Goal: Task Accomplishment & Management: Manage account settings

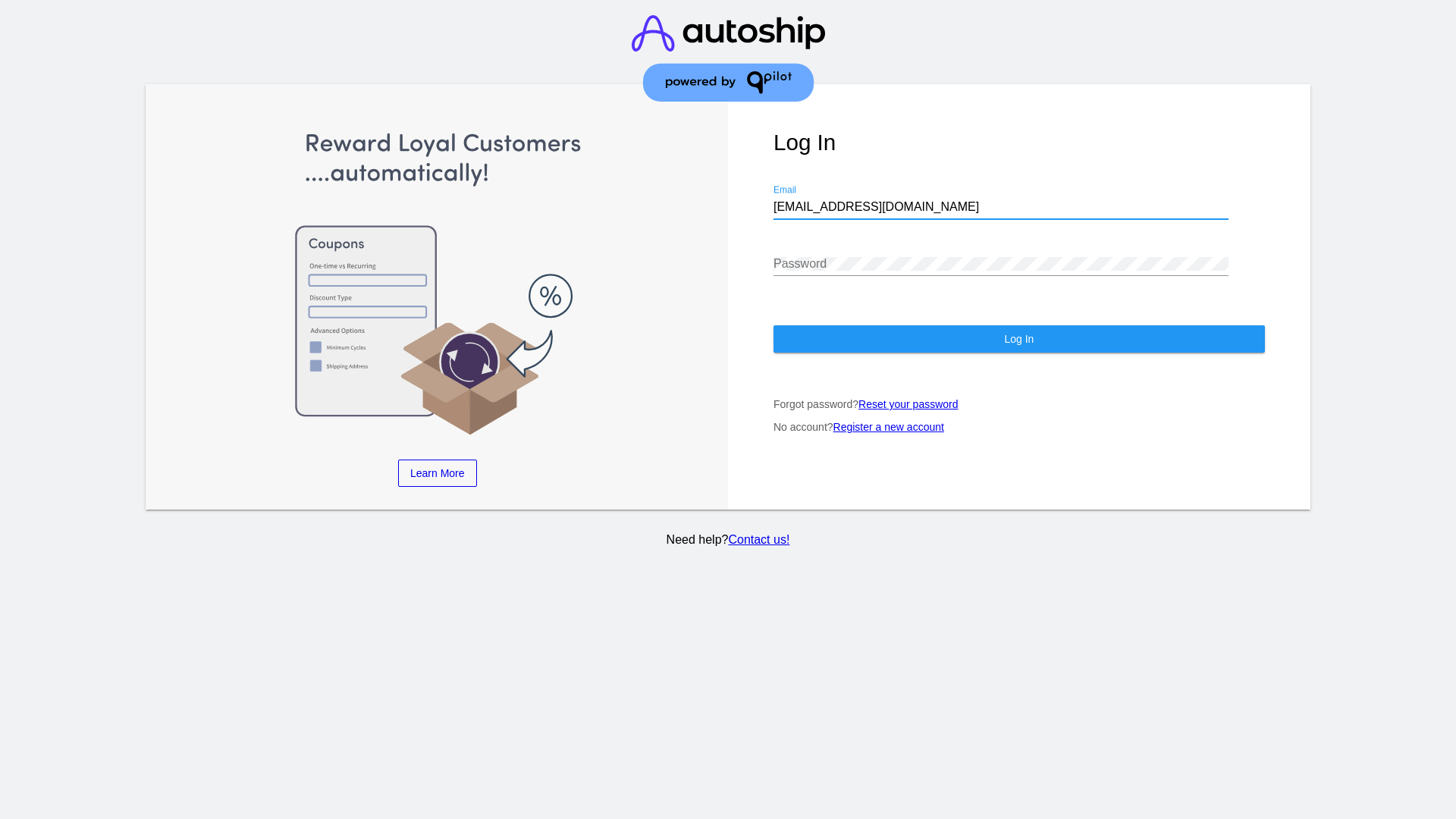
type input "[EMAIL_ADDRESS][DOMAIN_NAME]"
click at [1019, 339] on span "Log In" at bounding box center [1019, 338] width 30 height 12
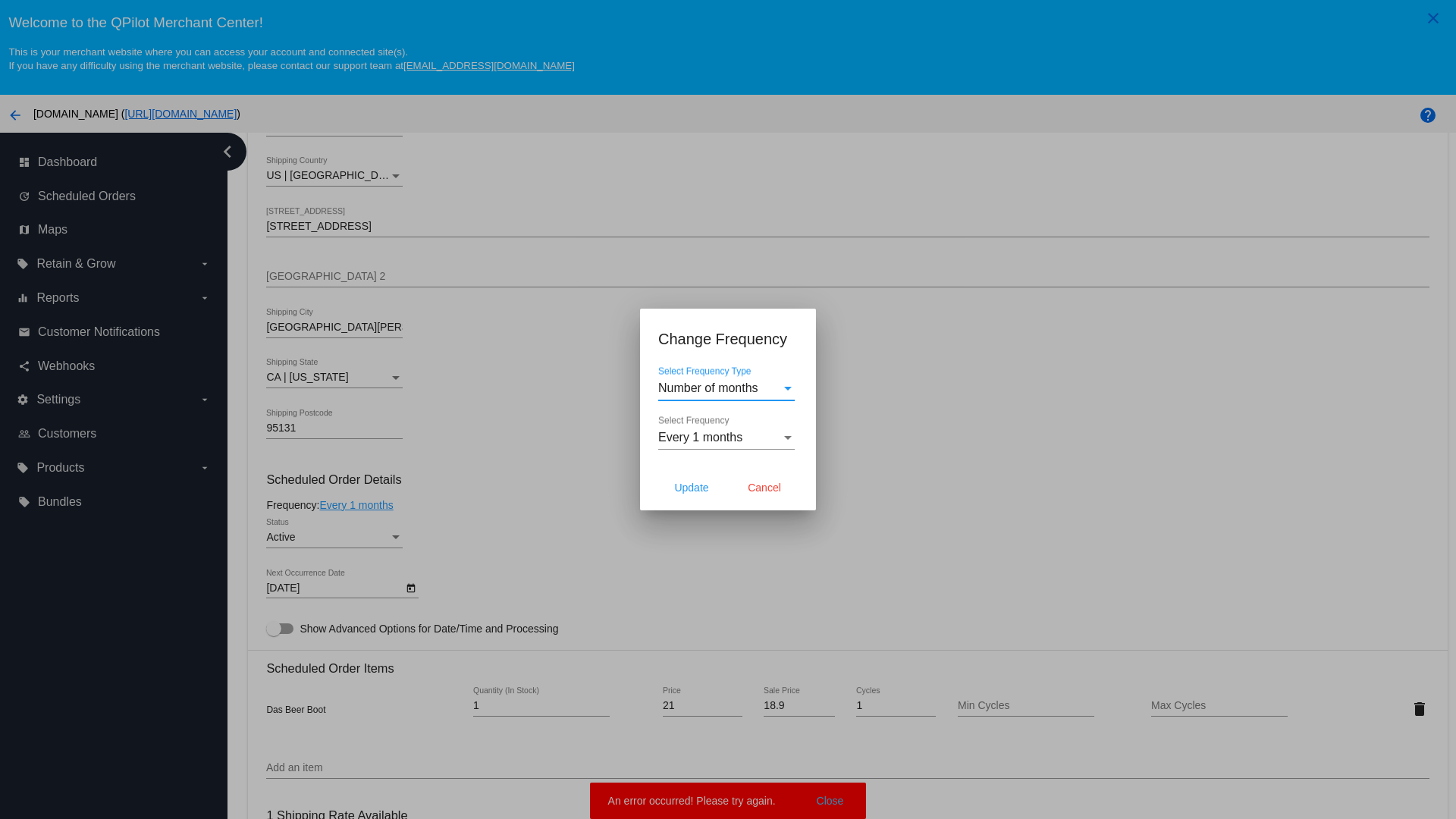
click at [727, 437] on span "Every 1 months" at bounding box center [700, 437] width 84 height 13
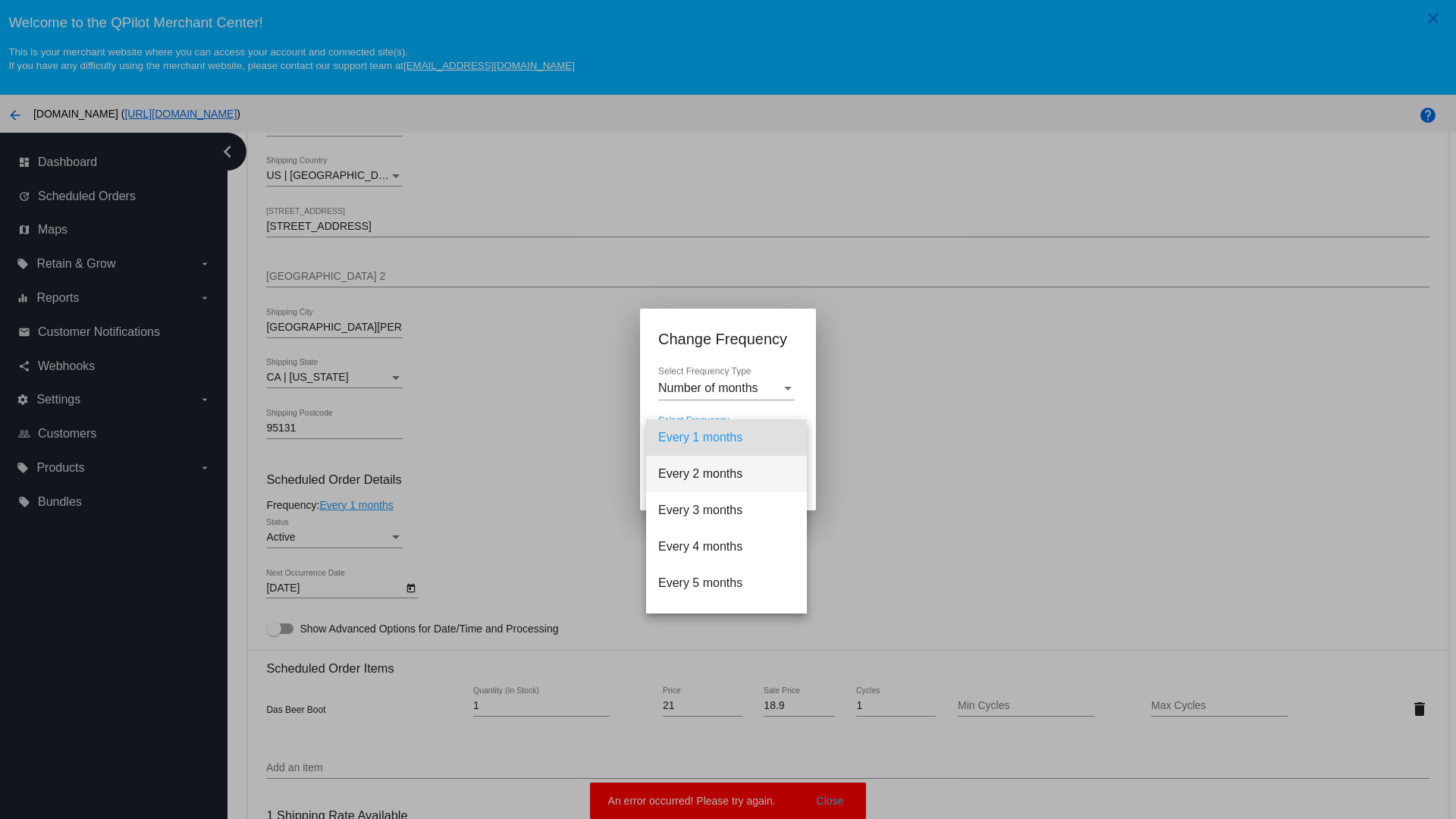
click at [727, 473] on span "Every 2 months" at bounding box center [726, 473] width 136 height 36
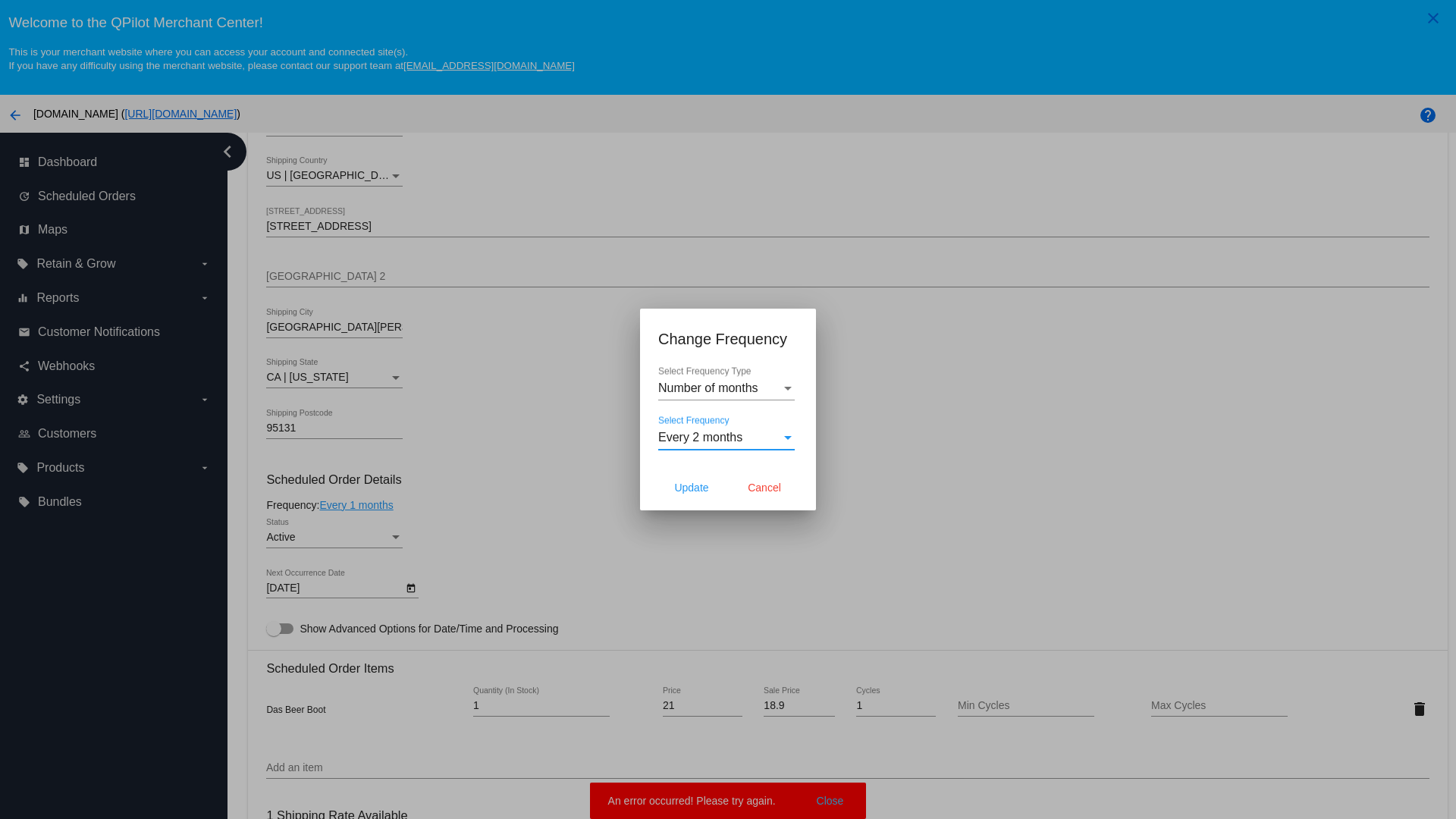
click at [765, 487] on span "Cancel" at bounding box center [765, 487] width 33 height 12
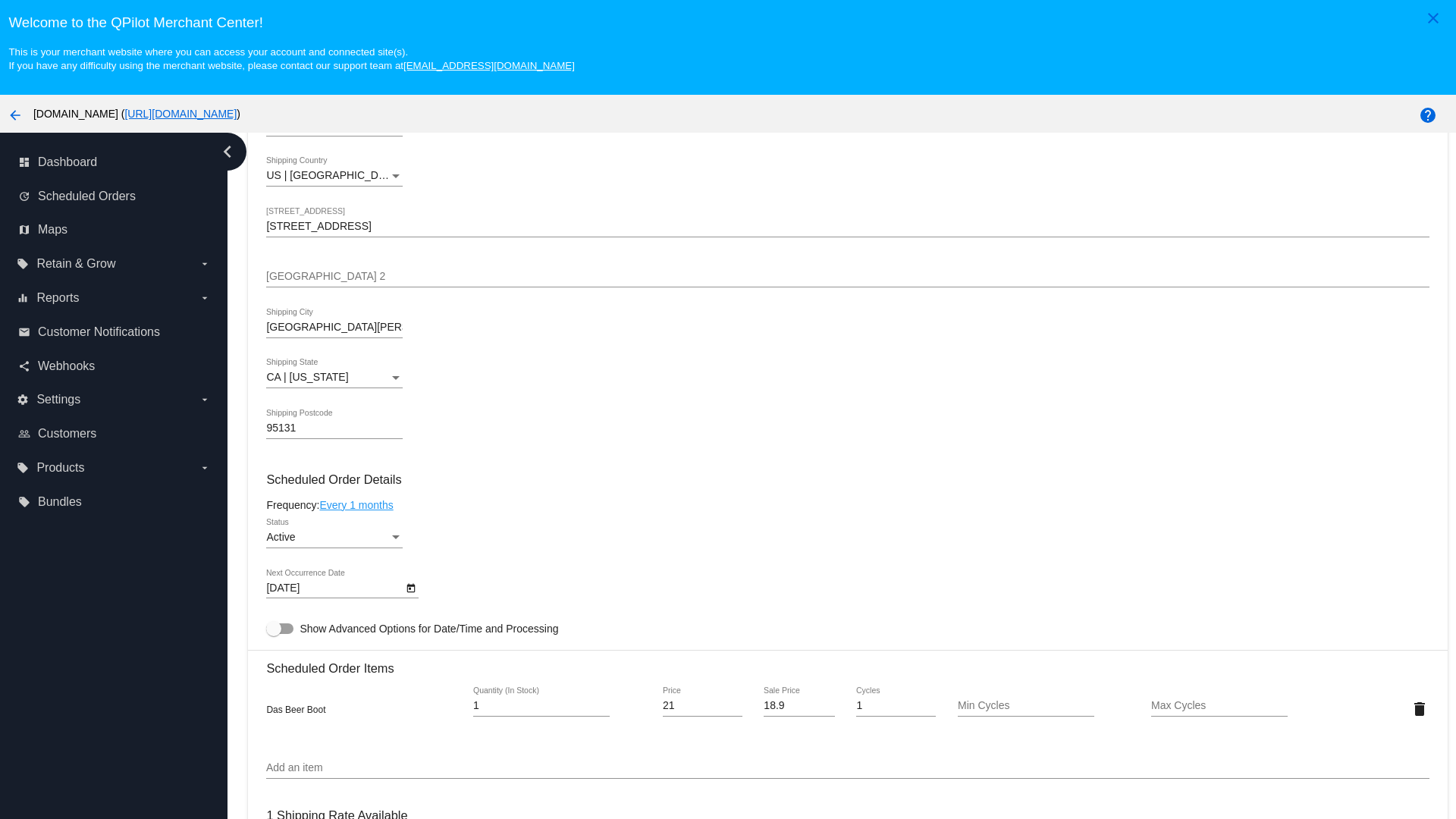
click at [359, 504] on link "Every 1 months" at bounding box center [356, 504] width 73 height 12
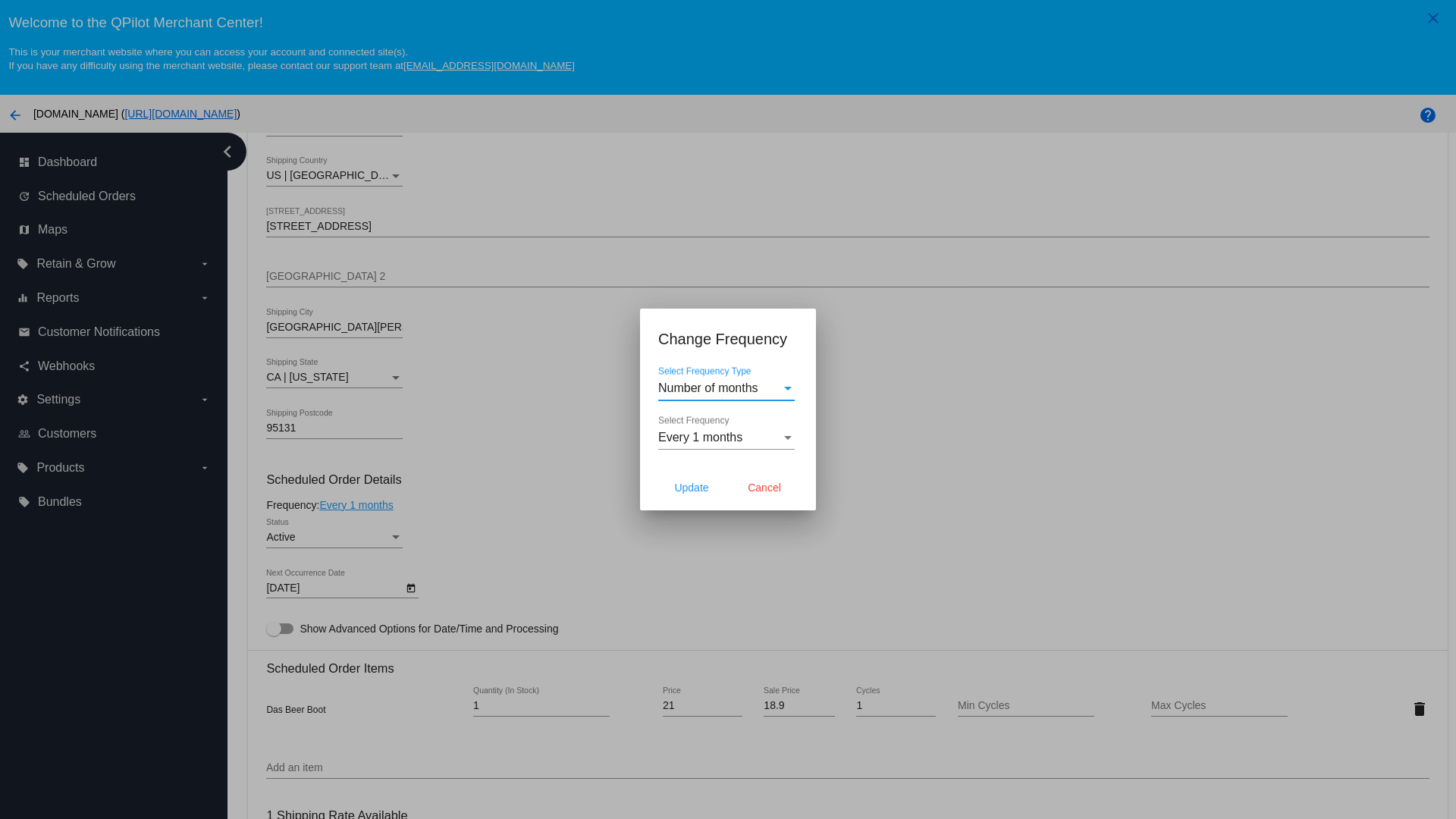
click at [727, 437] on span "Every 1 months" at bounding box center [700, 437] width 84 height 13
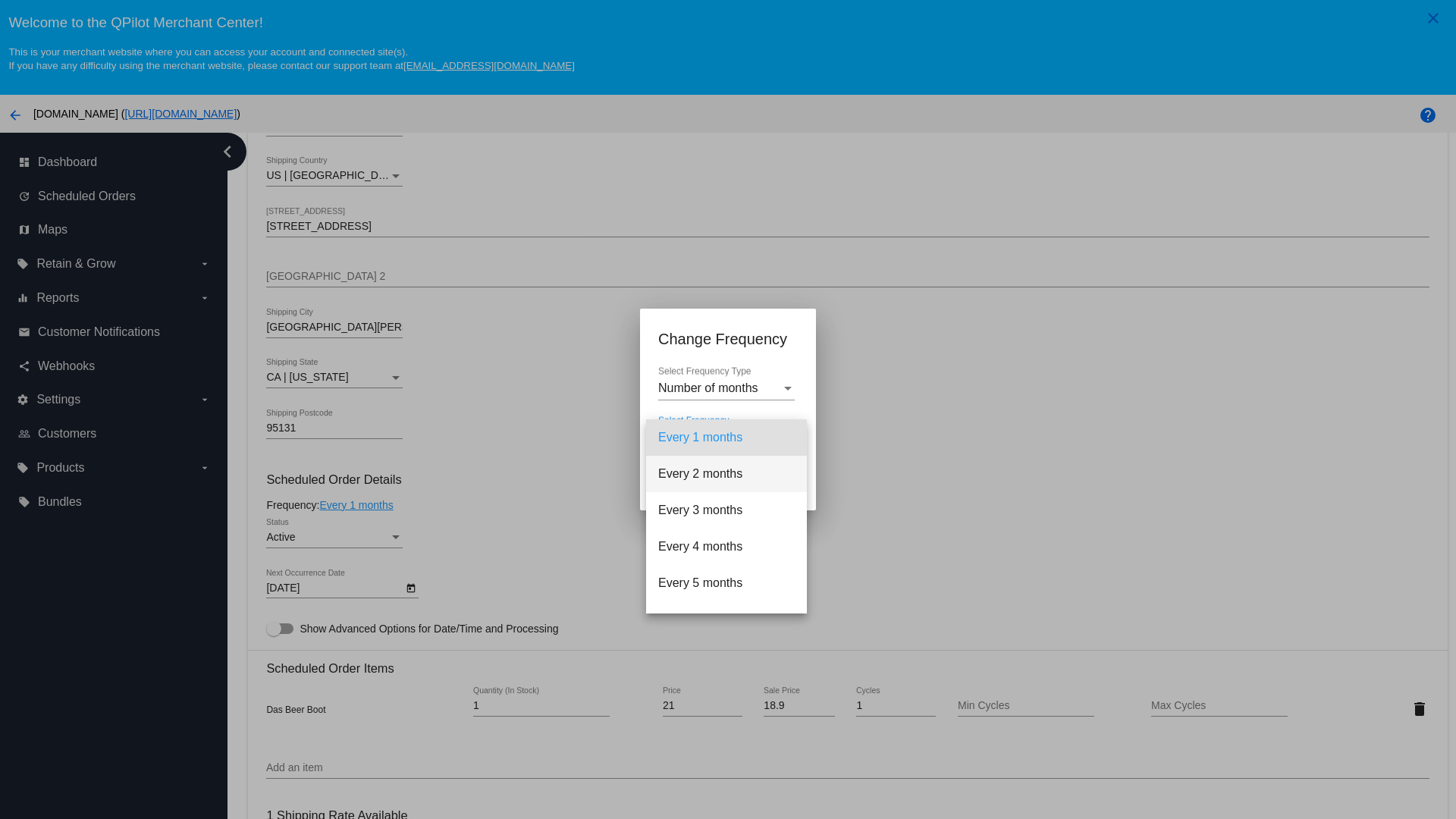
click at [727, 473] on span "Every 2 months" at bounding box center [726, 473] width 136 height 36
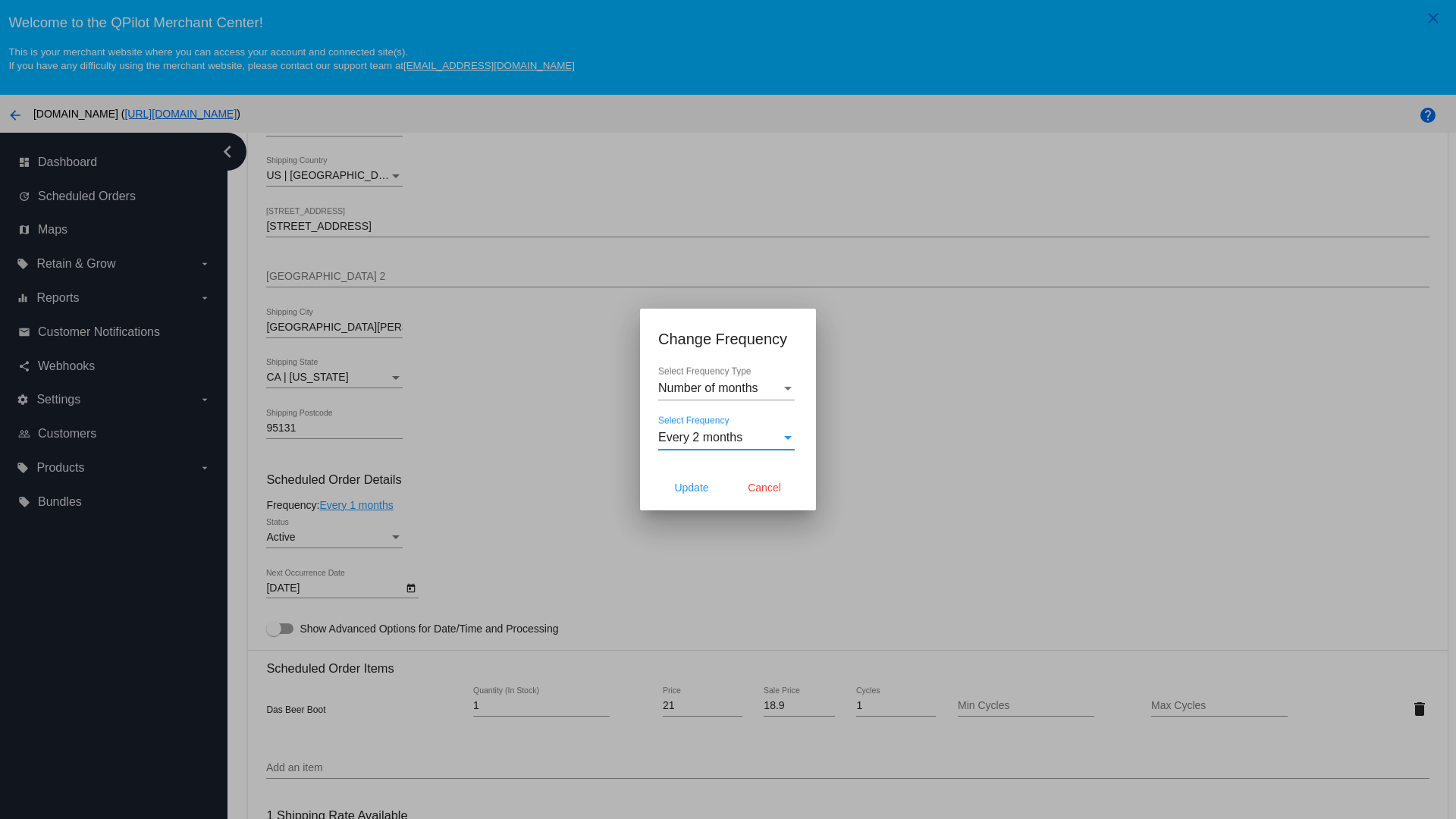
click at [691, 487] on span "Update" at bounding box center [690, 487] width 34 height 12
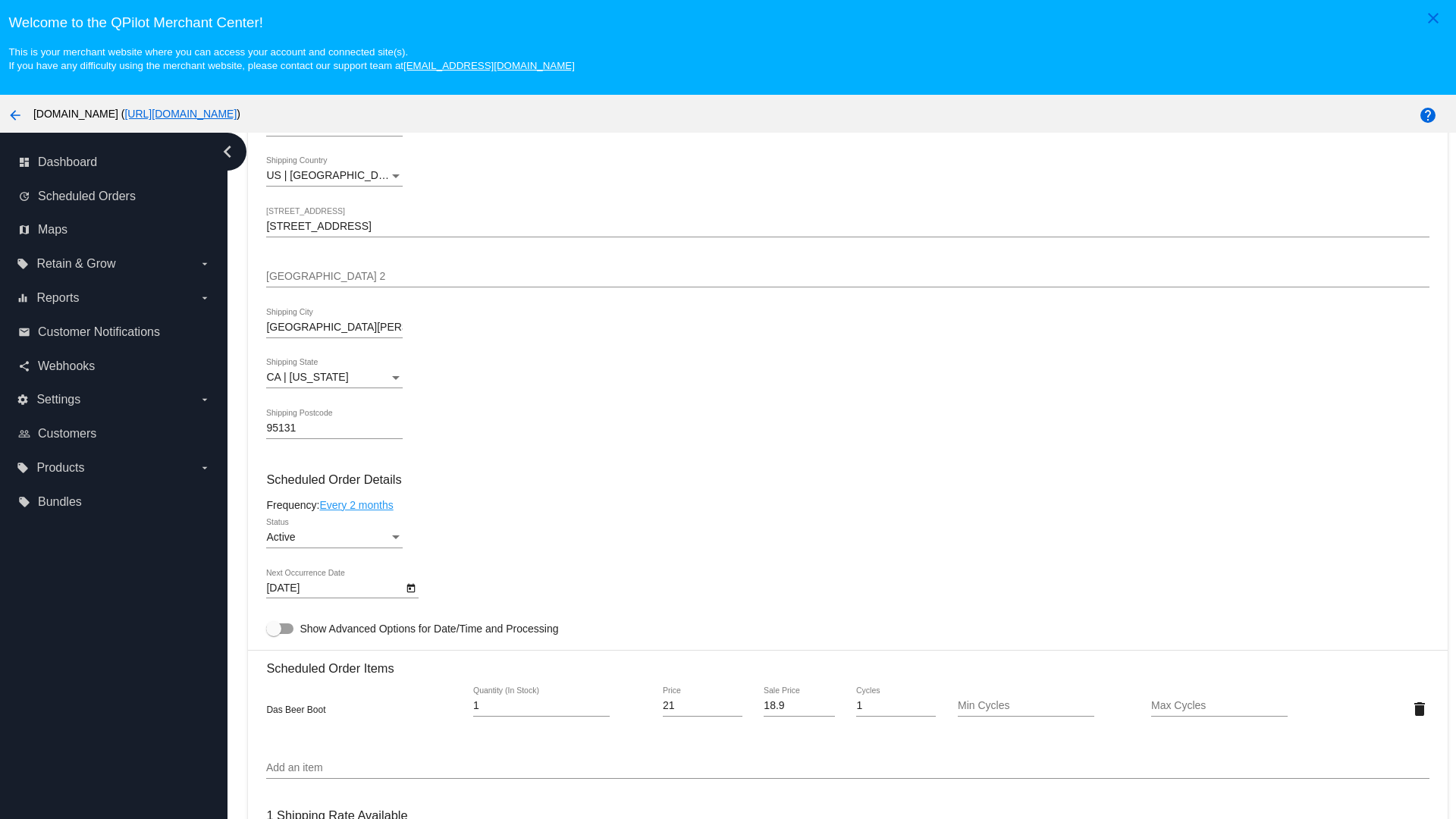
type input "10/11/2025"
click at [359, 504] on link "Every 2 months" at bounding box center [356, 504] width 73 height 12
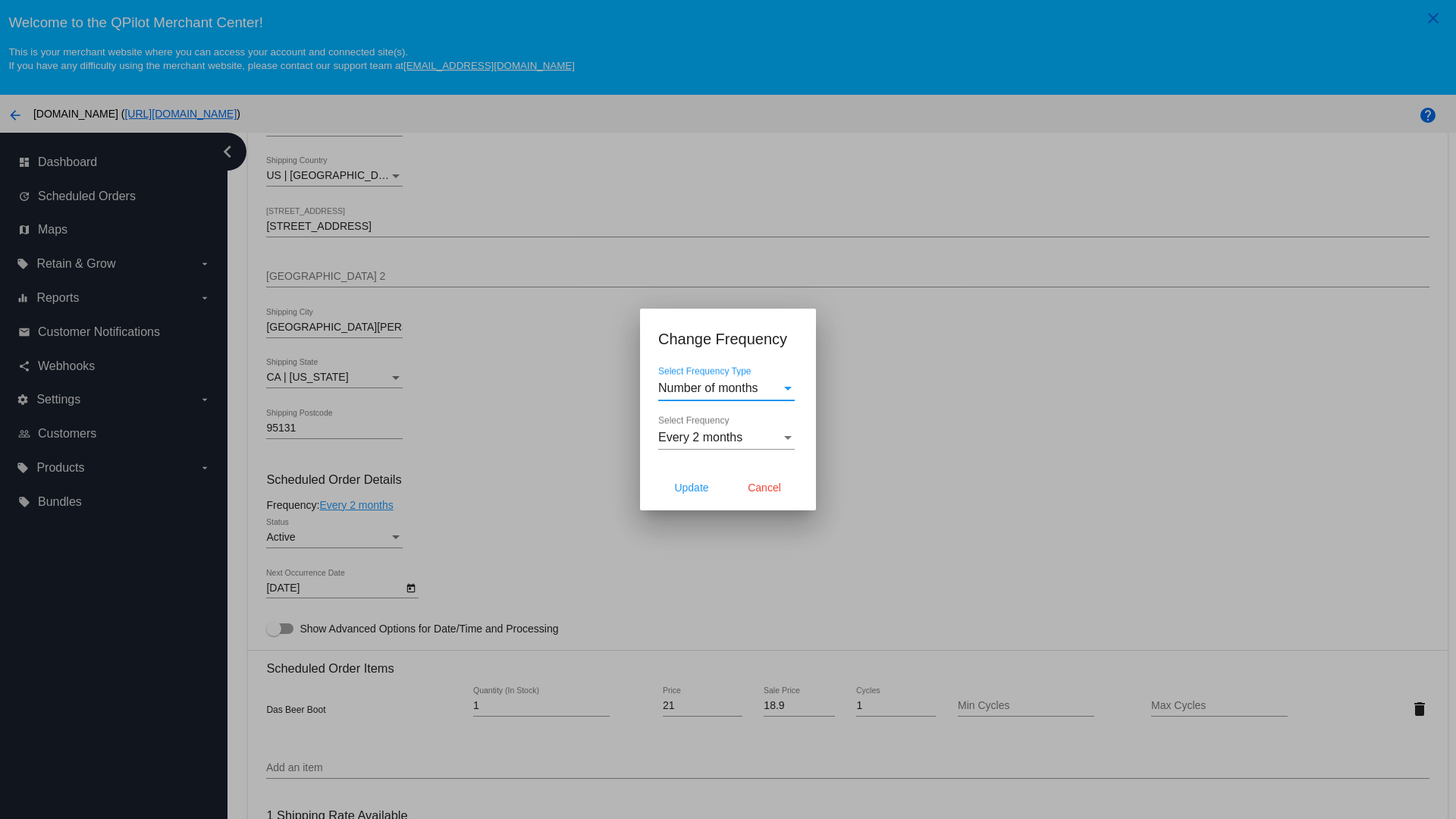
click at [727, 437] on span "Every 2 months" at bounding box center [700, 437] width 84 height 13
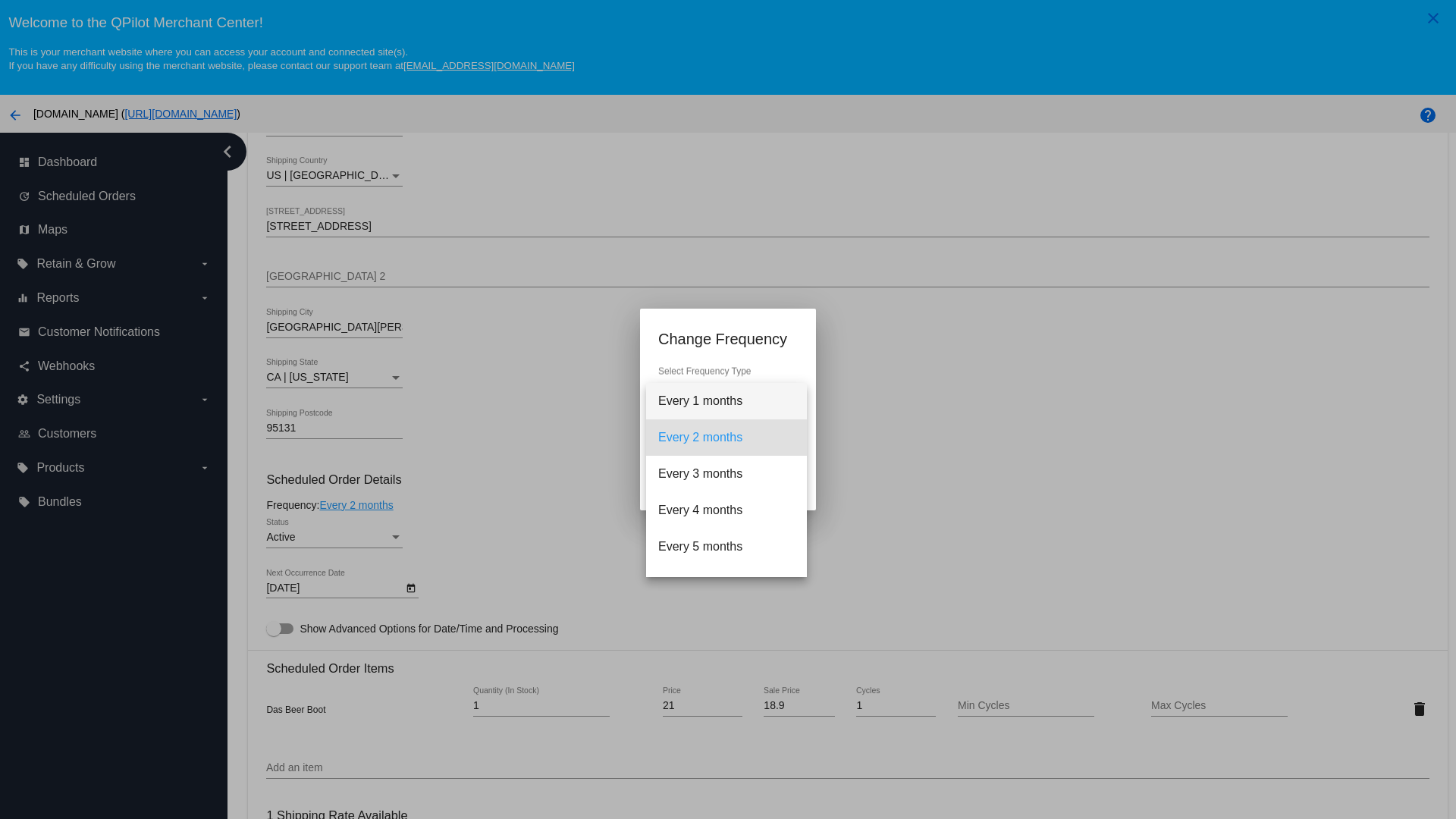
click at [727, 401] on span "Every 1 months" at bounding box center [726, 400] width 136 height 36
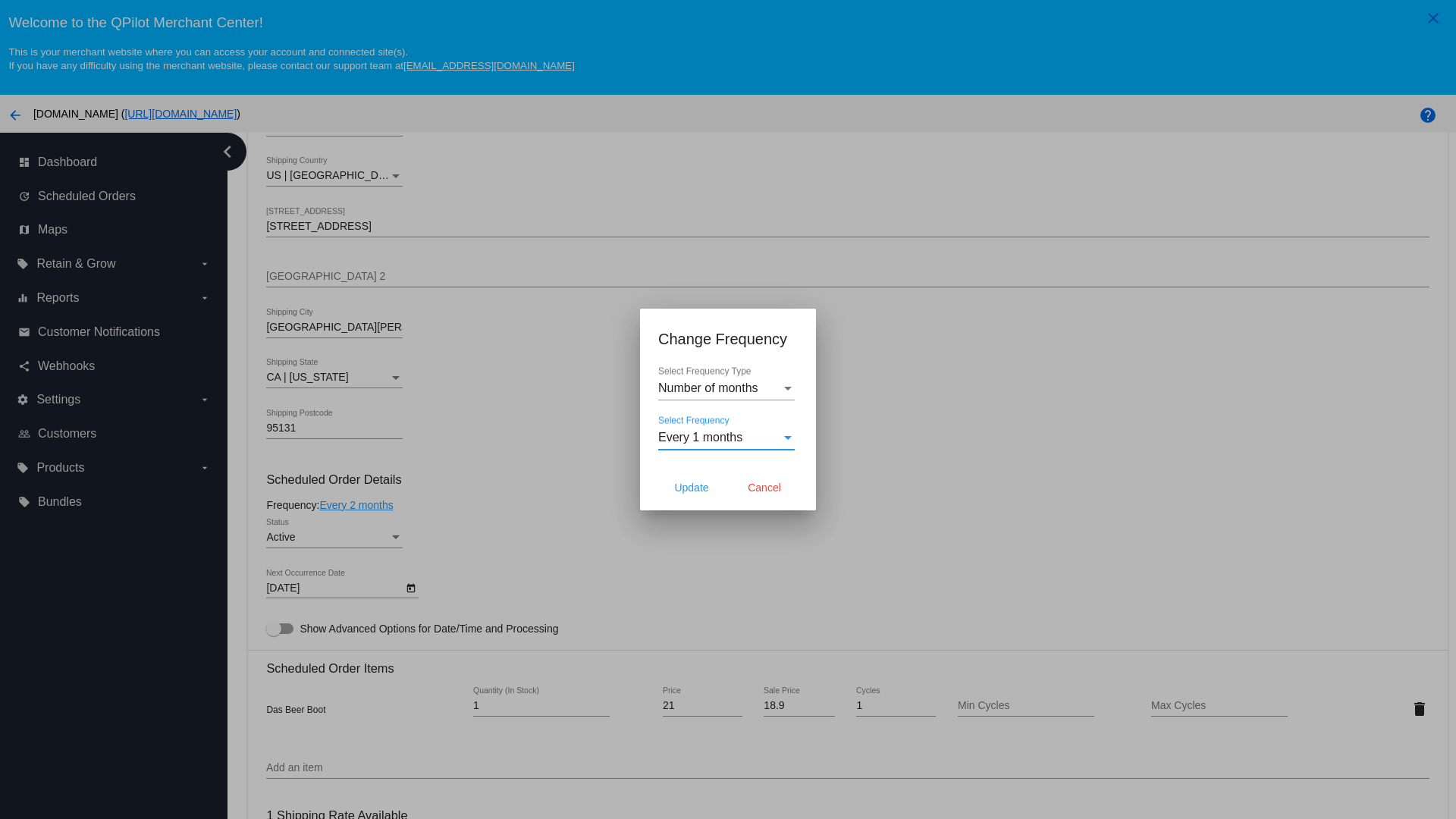
click at [455, 455] on div at bounding box center [728, 410] width 1456 height 819
